Goal: Information Seeking & Learning: Learn about a topic

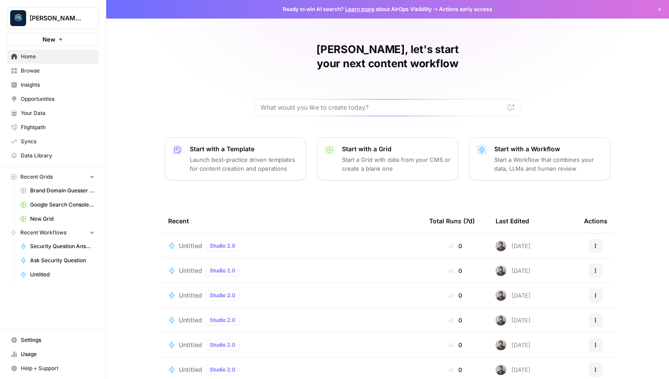
click at [61, 16] on span "[PERSON_NAME] Personal" at bounding box center [57, 18] width 54 height 9
type input "chim"
click at [55, 66] on span "Chime" at bounding box center [85, 66] width 117 height 9
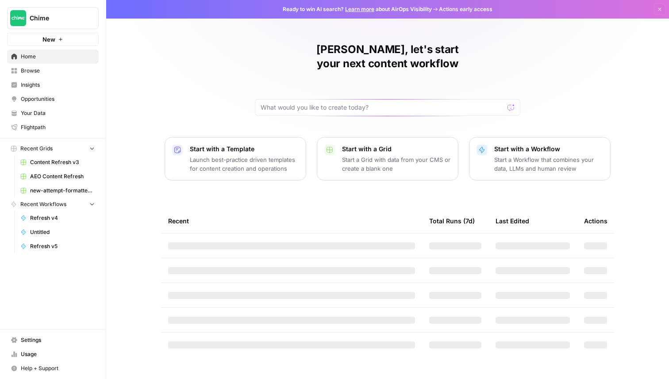
click at [47, 83] on span "Insights" at bounding box center [58, 85] width 74 height 8
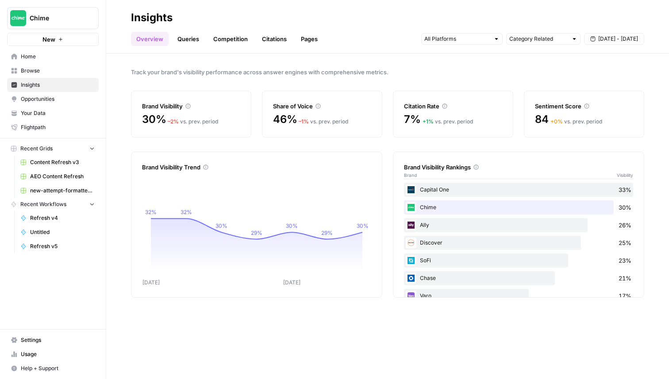
click at [189, 42] on link "Queries" at bounding box center [188, 39] width 32 height 14
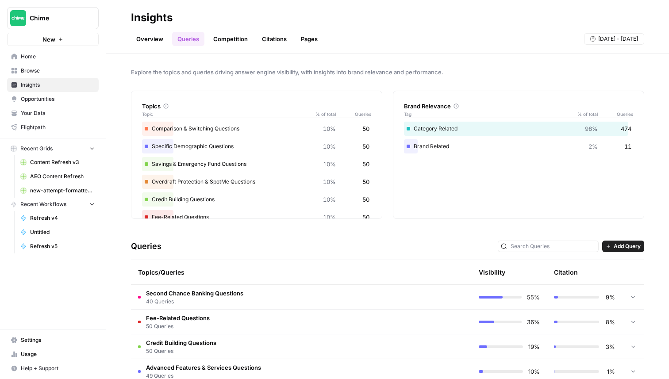
click at [237, 43] on link "Competition" at bounding box center [230, 39] width 45 height 14
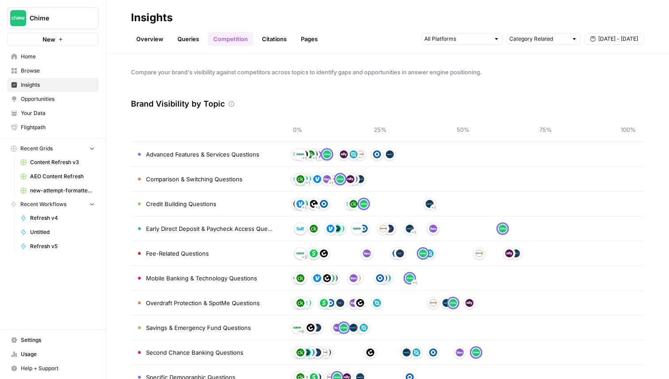
click at [270, 37] on link "Citations" at bounding box center [273, 39] width 35 height 14
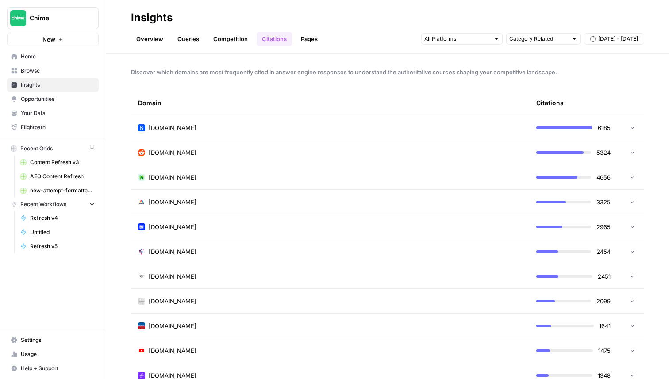
click at [302, 41] on link "Pages" at bounding box center [308, 39] width 27 height 14
